Goal: Information Seeking & Learning: Learn about a topic

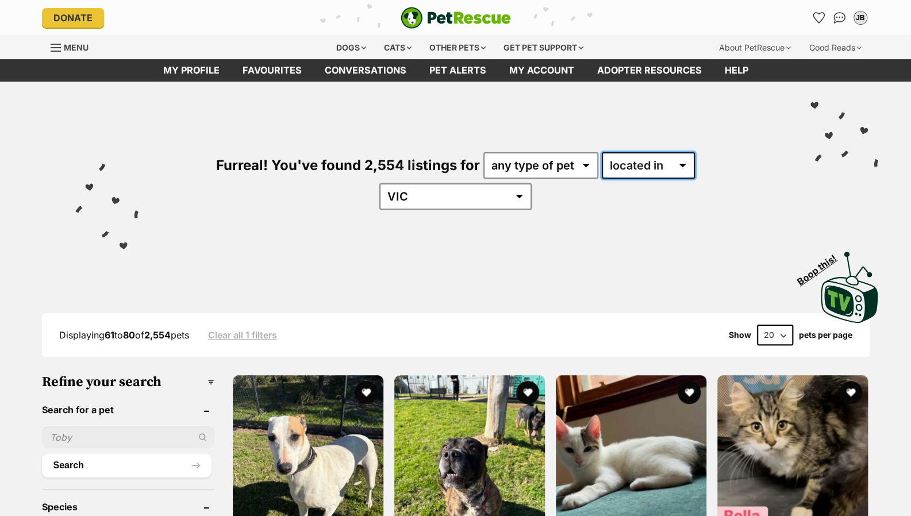
click at [634, 163] on select "available in located in" at bounding box center [648, 165] width 93 height 26
select select "enabled"
click at [602, 152] on select "available in located in" at bounding box center [648, 165] width 93 height 26
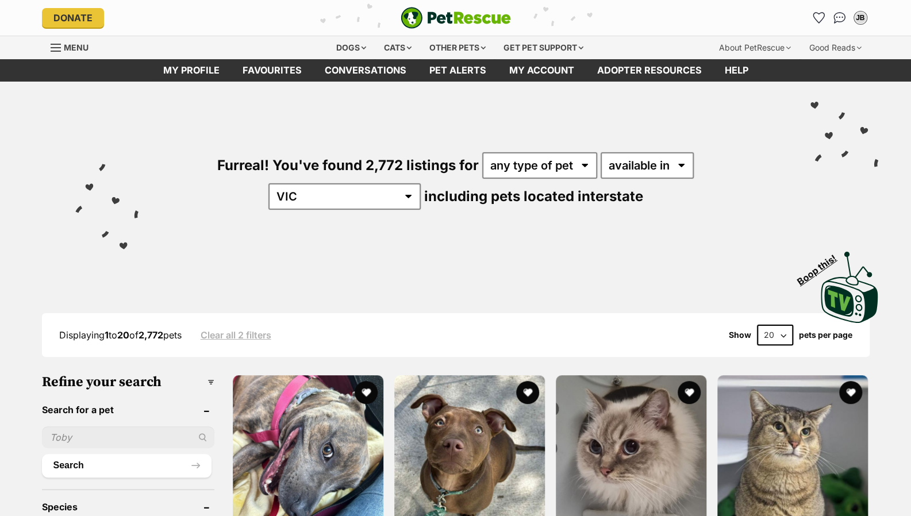
select select "disabled"
click at [601, 152] on select "available in located in" at bounding box center [647, 165] width 93 height 26
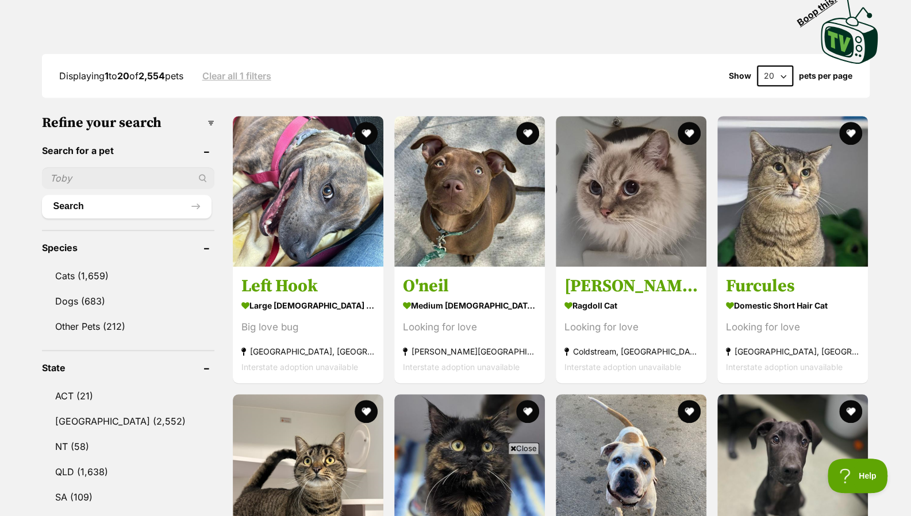
drag, startPoint x: 0, startPoint y: 0, endPoint x: 914, endPoint y: 101, distance: 919.8
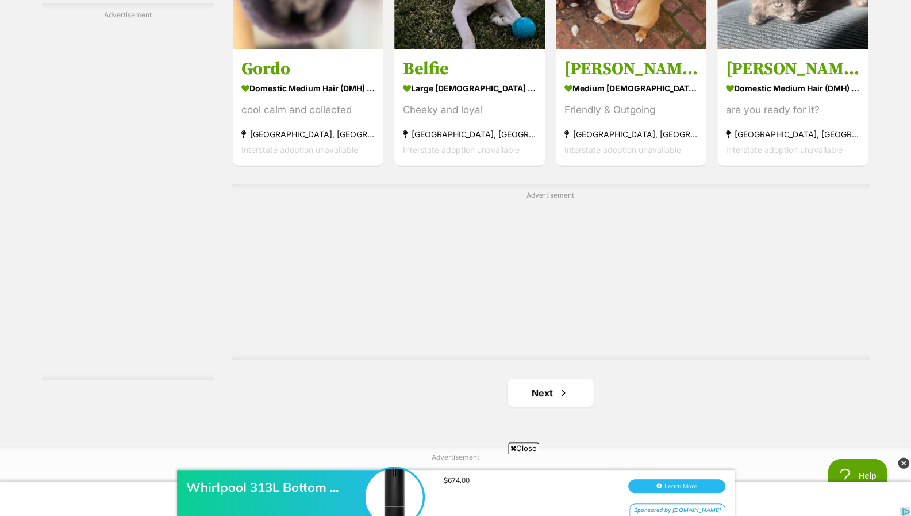
scroll to position [2005, 0]
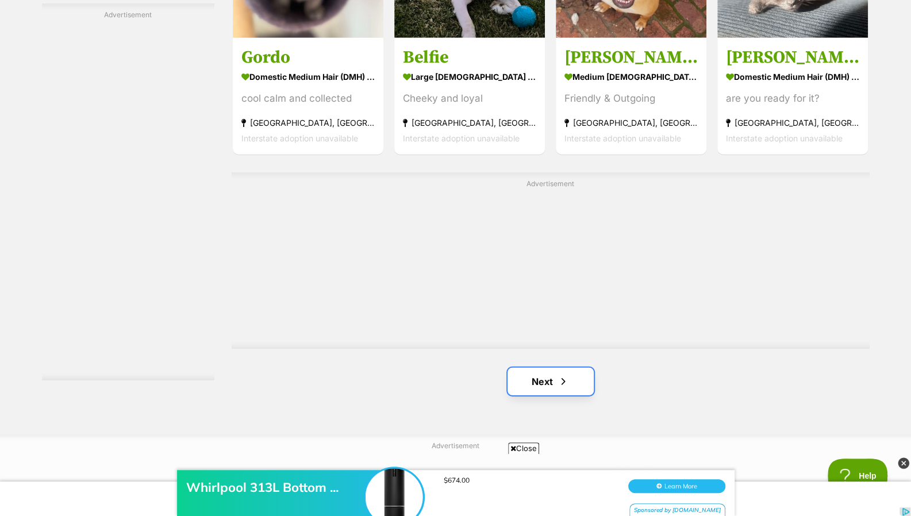
click at [535, 368] on link "Next" at bounding box center [551, 382] width 86 height 28
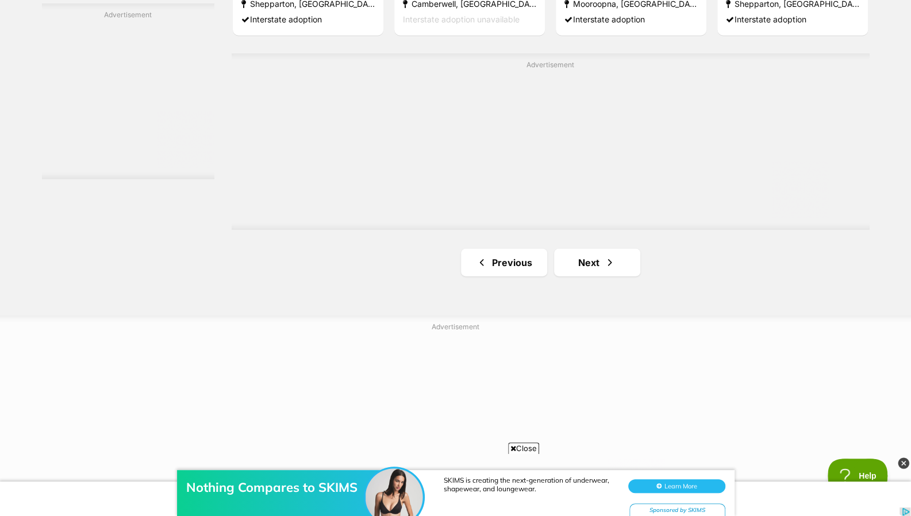
scroll to position [2130, 0]
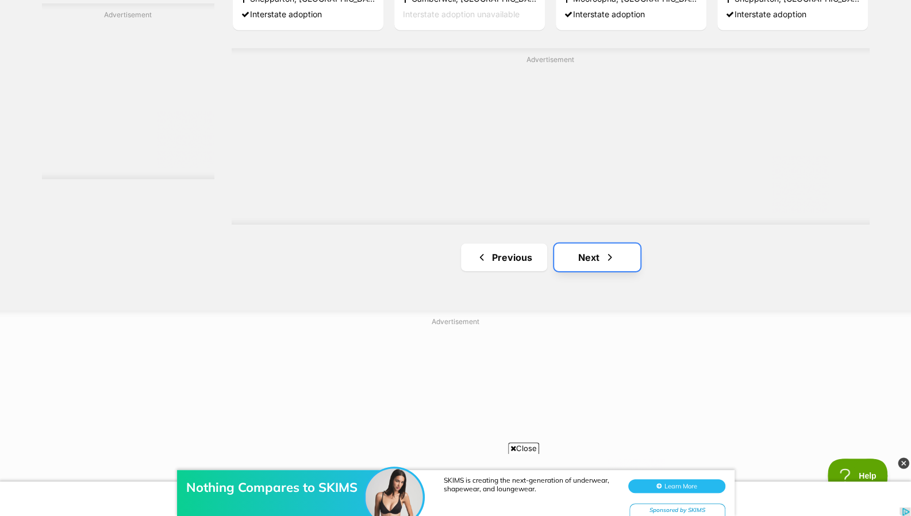
click at [612, 251] on span "Next page" at bounding box center [609, 258] width 11 height 14
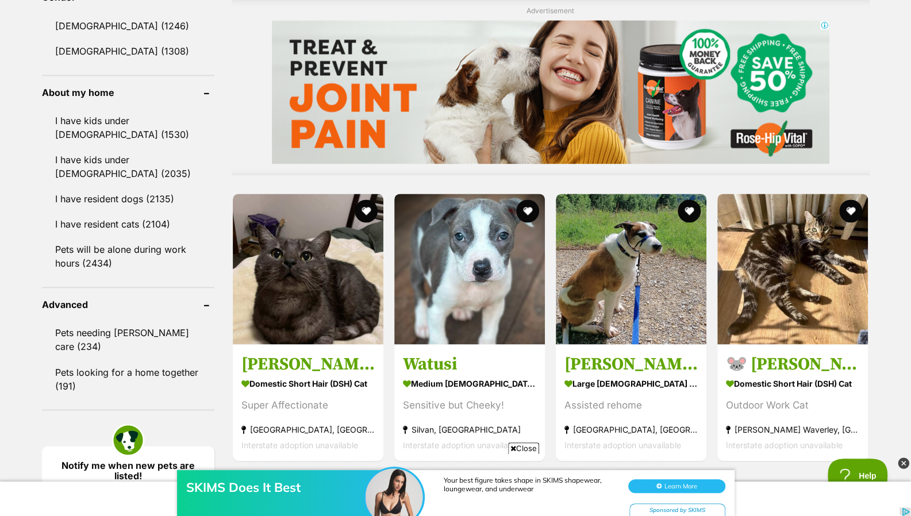
scroll to position [1015, 0]
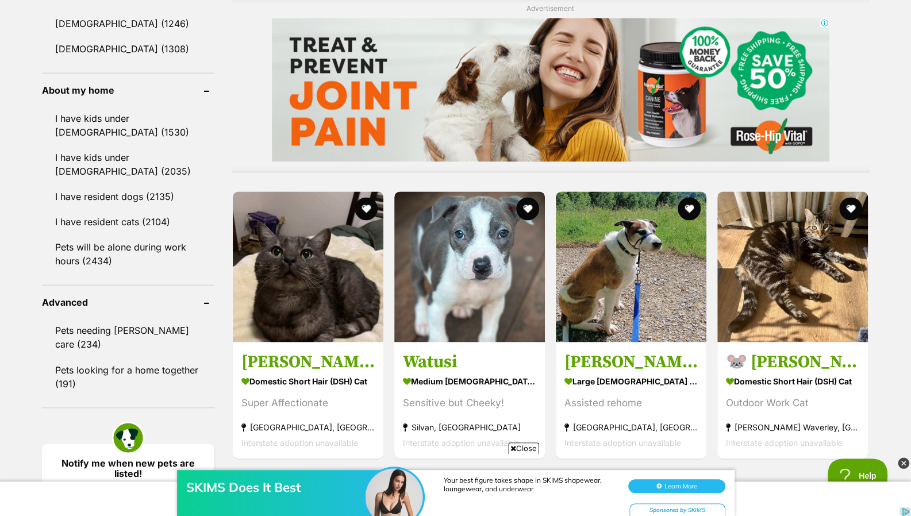
drag, startPoint x: 903, startPoint y: 231, endPoint x: 919, endPoint y: 214, distance: 23.2
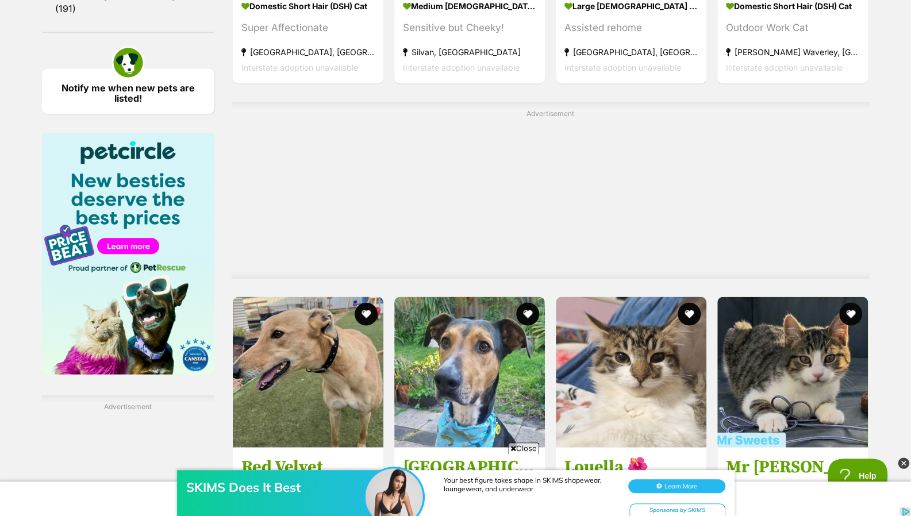
scroll to position [1117, 0]
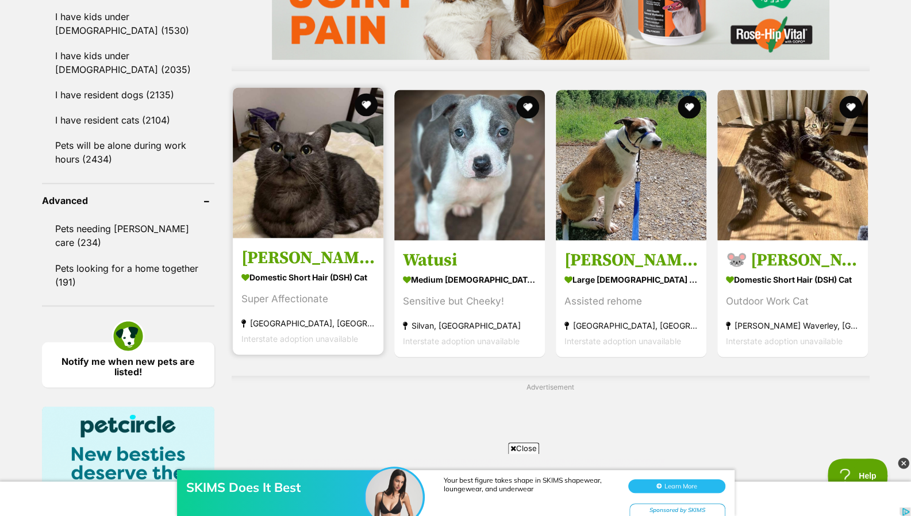
click at [313, 278] on section "Domestic Short Hair (DSH) Cat Super Affectionate [GEOGRAPHIC_DATA], [GEOGRAPHIC…" at bounding box center [307, 308] width 133 height 78
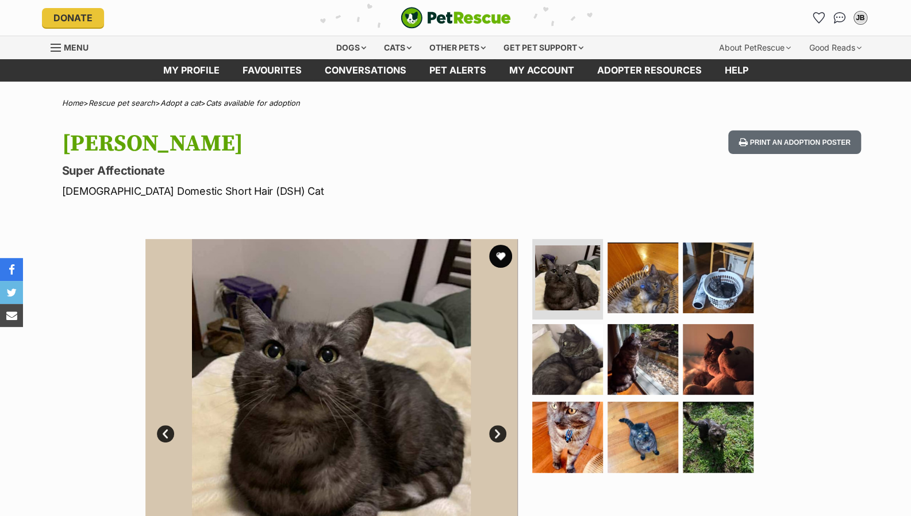
click at [637, 267] on img at bounding box center [643, 278] width 71 height 71
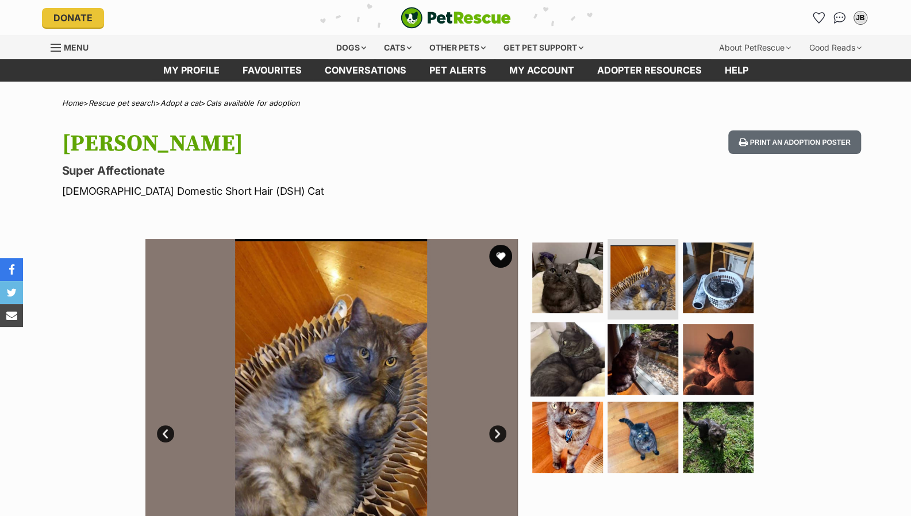
click at [591, 355] on img at bounding box center [568, 359] width 74 height 74
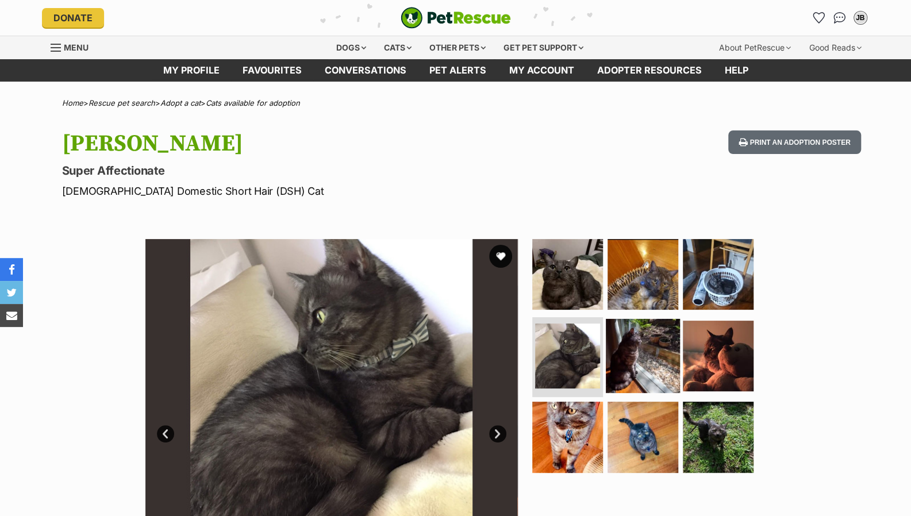
click at [669, 362] on img at bounding box center [643, 356] width 74 height 74
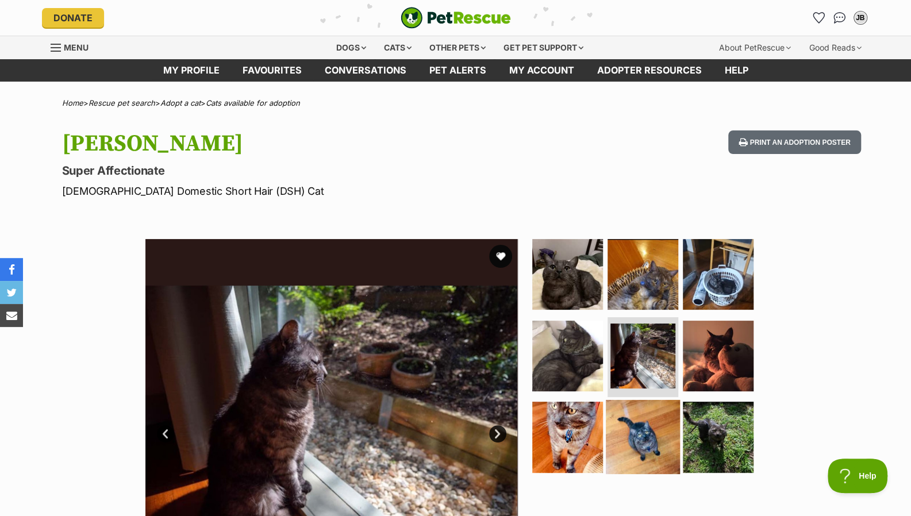
click at [651, 447] on img at bounding box center [643, 437] width 74 height 74
